Goal: Information Seeking & Learning: Learn about a topic

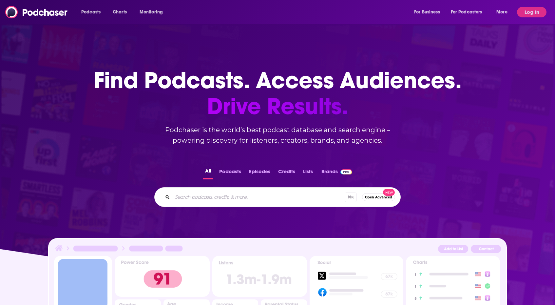
drag, startPoint x: 0, startPoint y: 0, endPoint x: 530, endPoint y: 14, distance: 529.8
click at [530, 14] on button "Log In" at bounding box center [532, 12] width 30 height 10
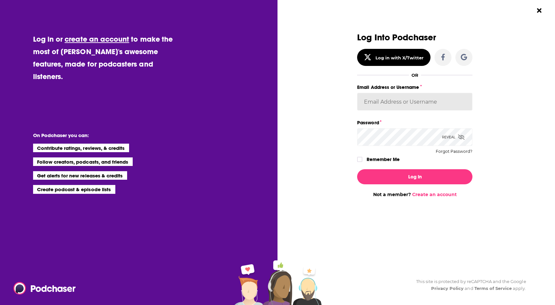
type input "[EMAIL_ADDRESS][DOMAIN_NAME]"
click at [415, 176] on button "Log In" at bounding box center [414, 176] width 115 height 15
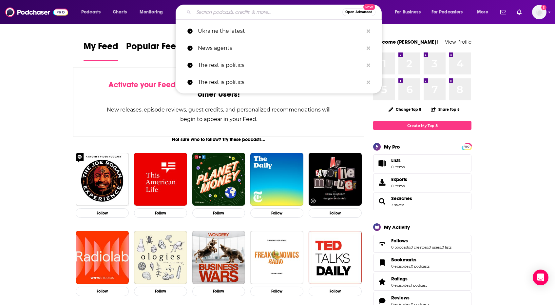
click at [206, 12] on input "Search podcasts, credits, & more..." at bounding box center [268, 12] width 149 height 10
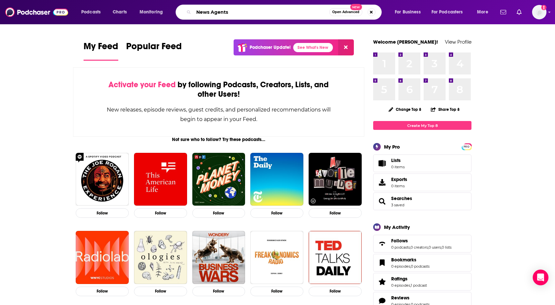
type input "News Agents"
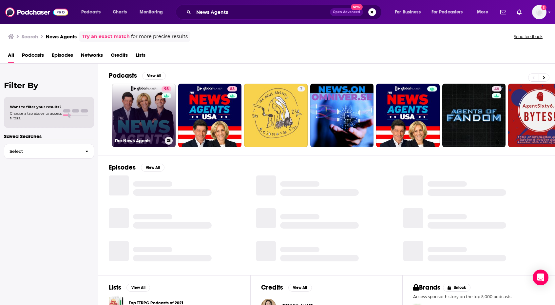
click at [151, 124] on link "93 The News Agents" at bounding box center [144, 116] width 64 height 64
